Goal: Information Seeking & Learning: Check status

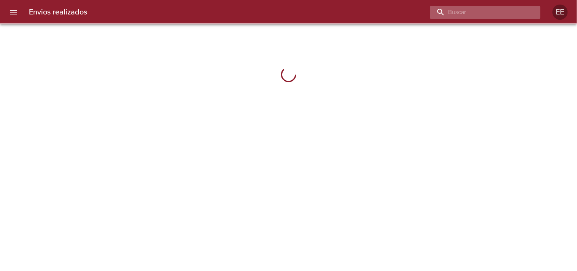
click at [482, 13] on input "buscar" at bounding box center [478, 12] width 97 height 13
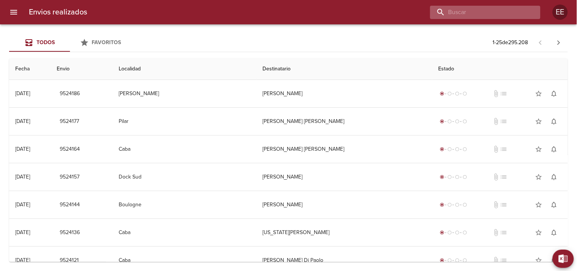
paste input "[PERSON_NAME]"
type input "[PERSON_NAME] [PERSON_NAME]"
click at [536, 13] on icon "button" at bounding box center [533, 12] width 8 height 8
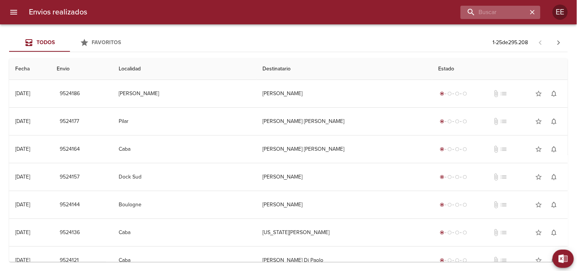
scroll to position [0, 0]
click at [506, 10] on input "buscar" at bounding box center [478, 12] width 97 height 13
paste input "[PERSON_NAME]"
type input "[PERSON_NAME]"
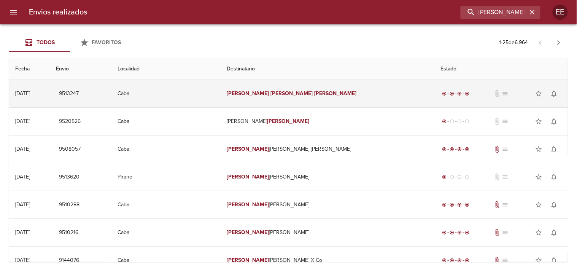
click at [362, 92] on td "[PERSON_NAME]" at bounding box center [328, 93] width 214 height 27
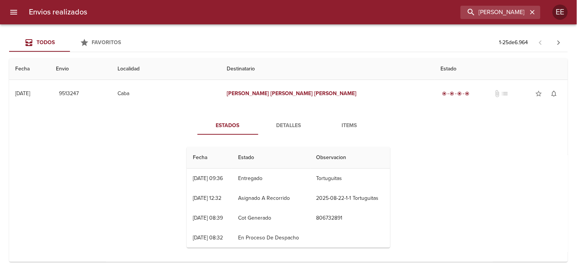
click at [283, 126] on span "Detalles" at bounding box center [289, 126] width 52 height 10
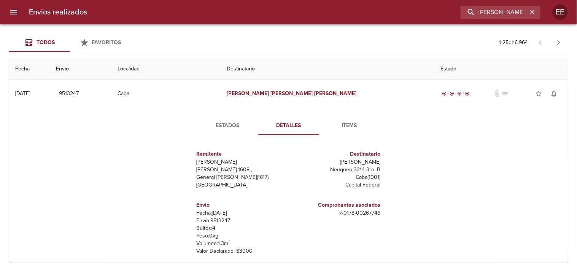
click at [343, 126] on span "Items" at bounding box center [350, 126] width 52 height 10
